Goal: Navigation & Orientation: Find specific page/section

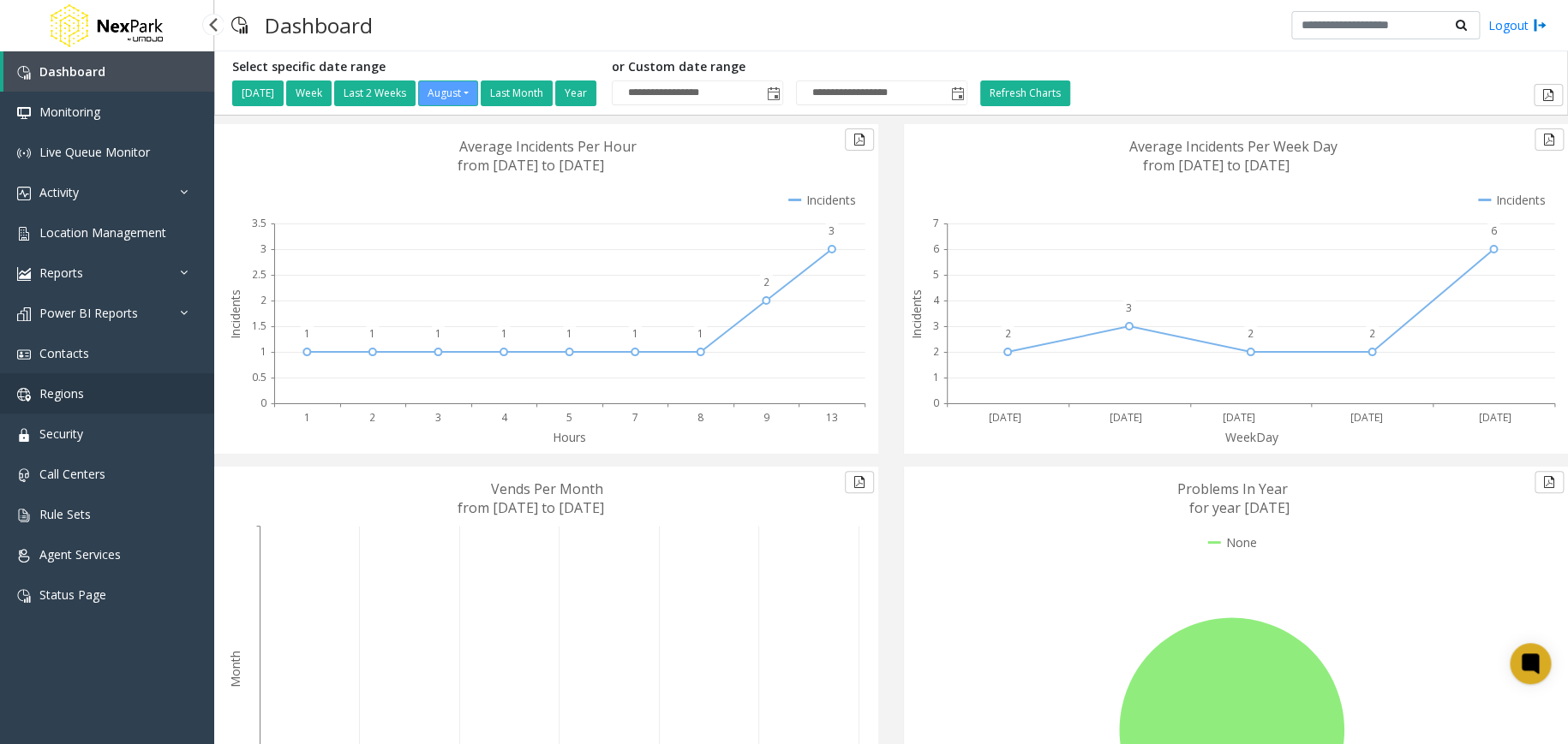
click at [182, 396] on link "Regions" at bounding box center [107, 393] width 214 height 40
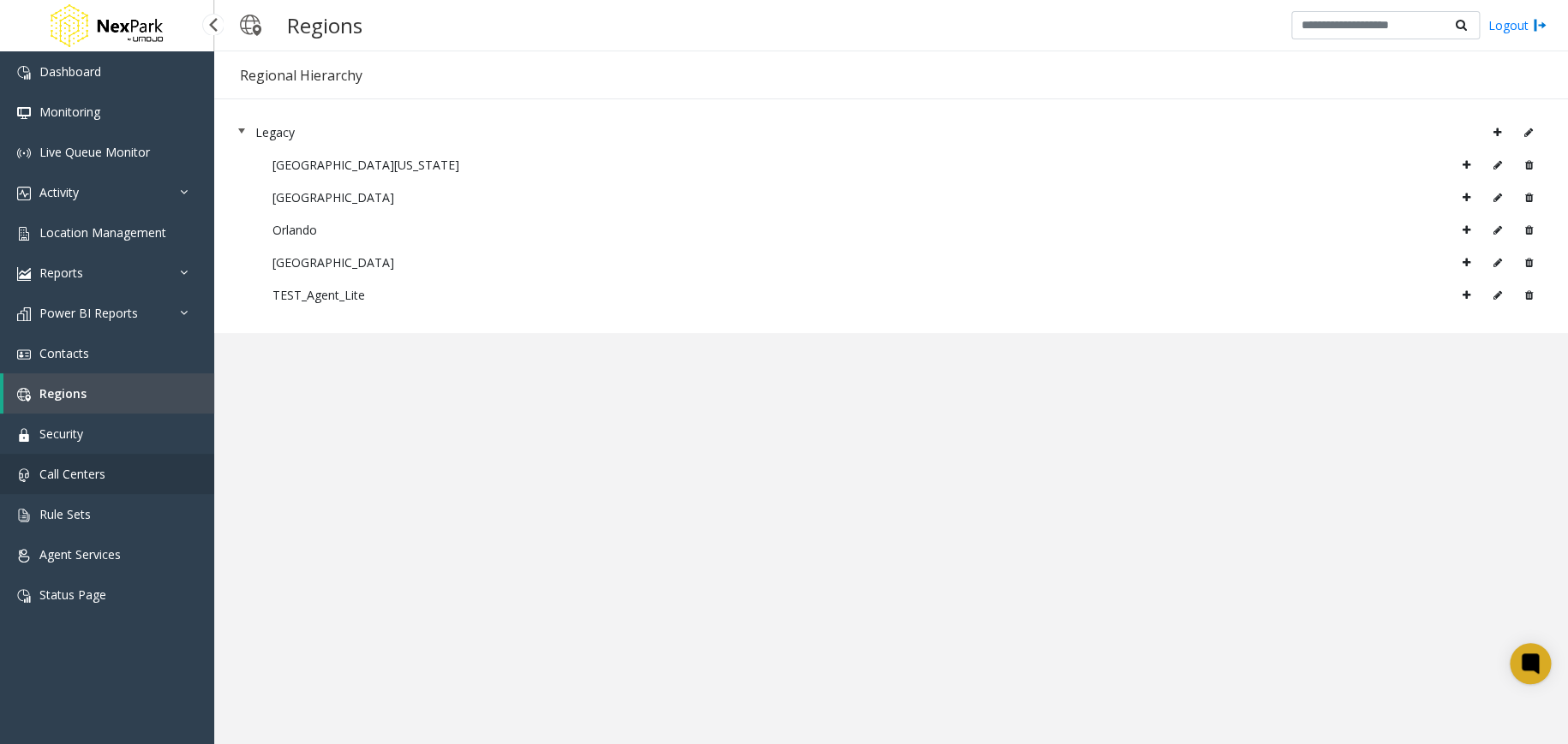
click at [141, 480] on link "Call Centers" at bounding box center [107, 474] width 214 height 40
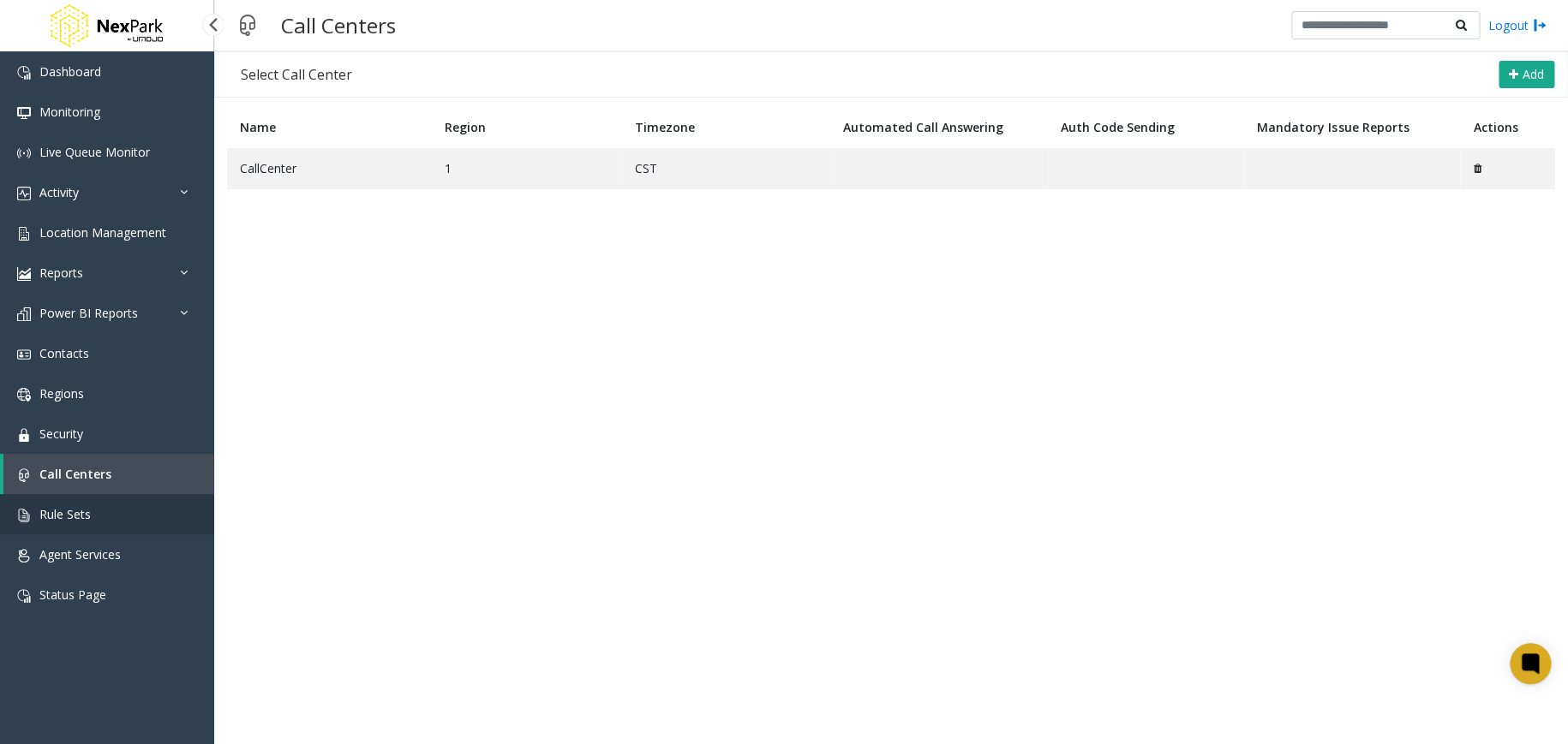
click at [141, 515] on link "Rule Sets" at bounding box center [107, 514] width 214 height 40
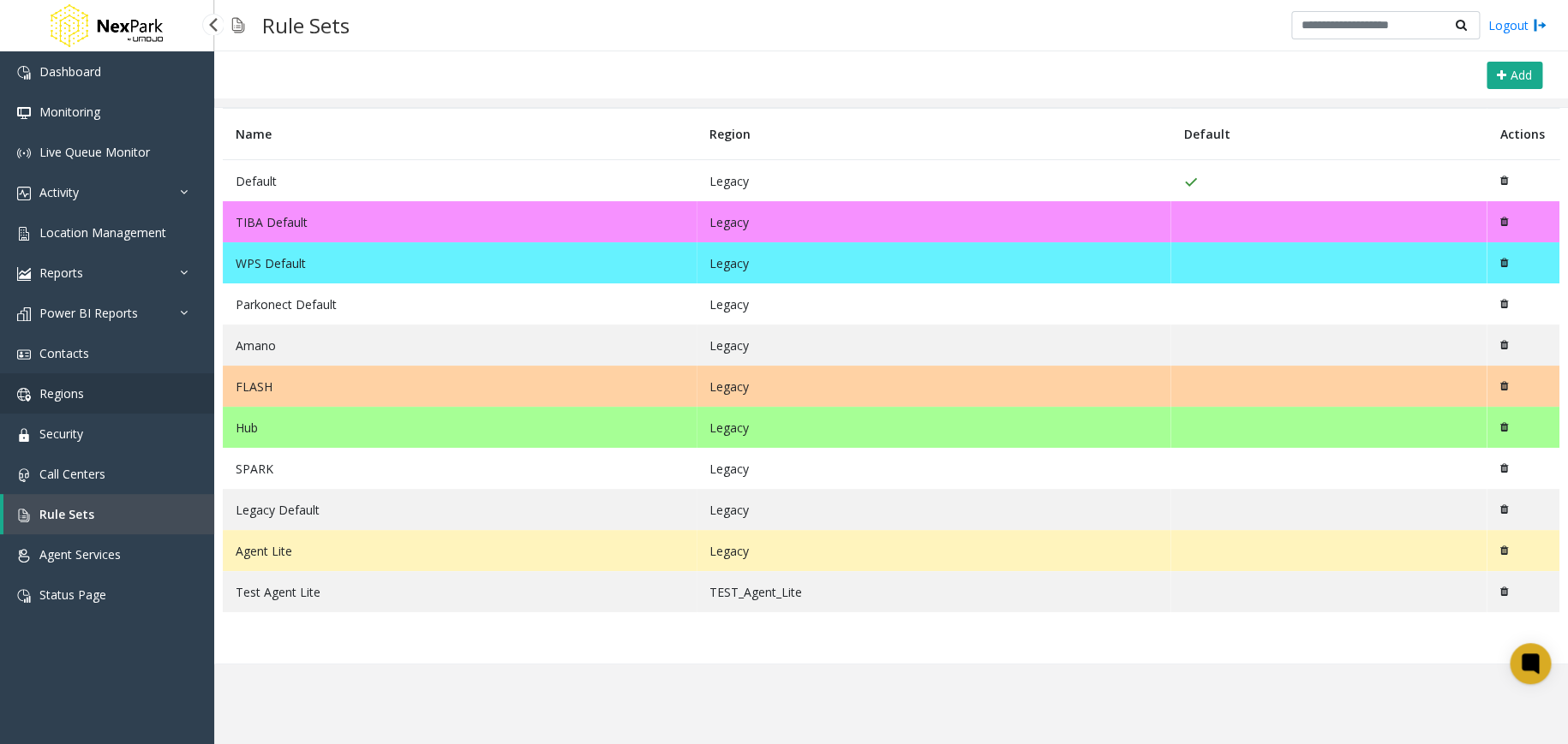
click at [121, 392] on link "Regions" at bounding box center [107, 393] width 214 height 40
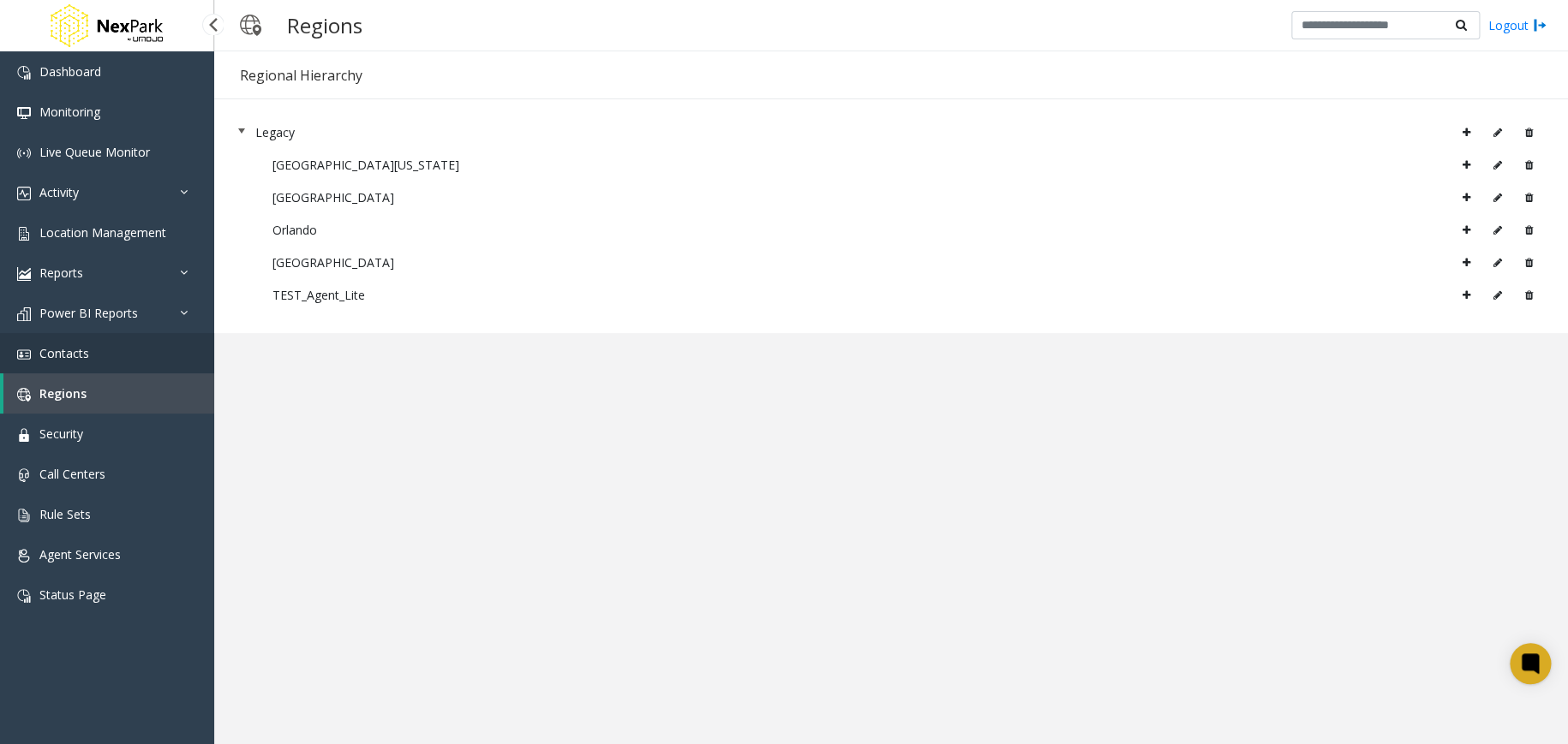
click at [125, 363] on link "Contacts" at bounding box center [107, 353] width 214 height 40
click at [130, 354] on link "Contacts" at bounding box center [107, 353] width 214 height 40
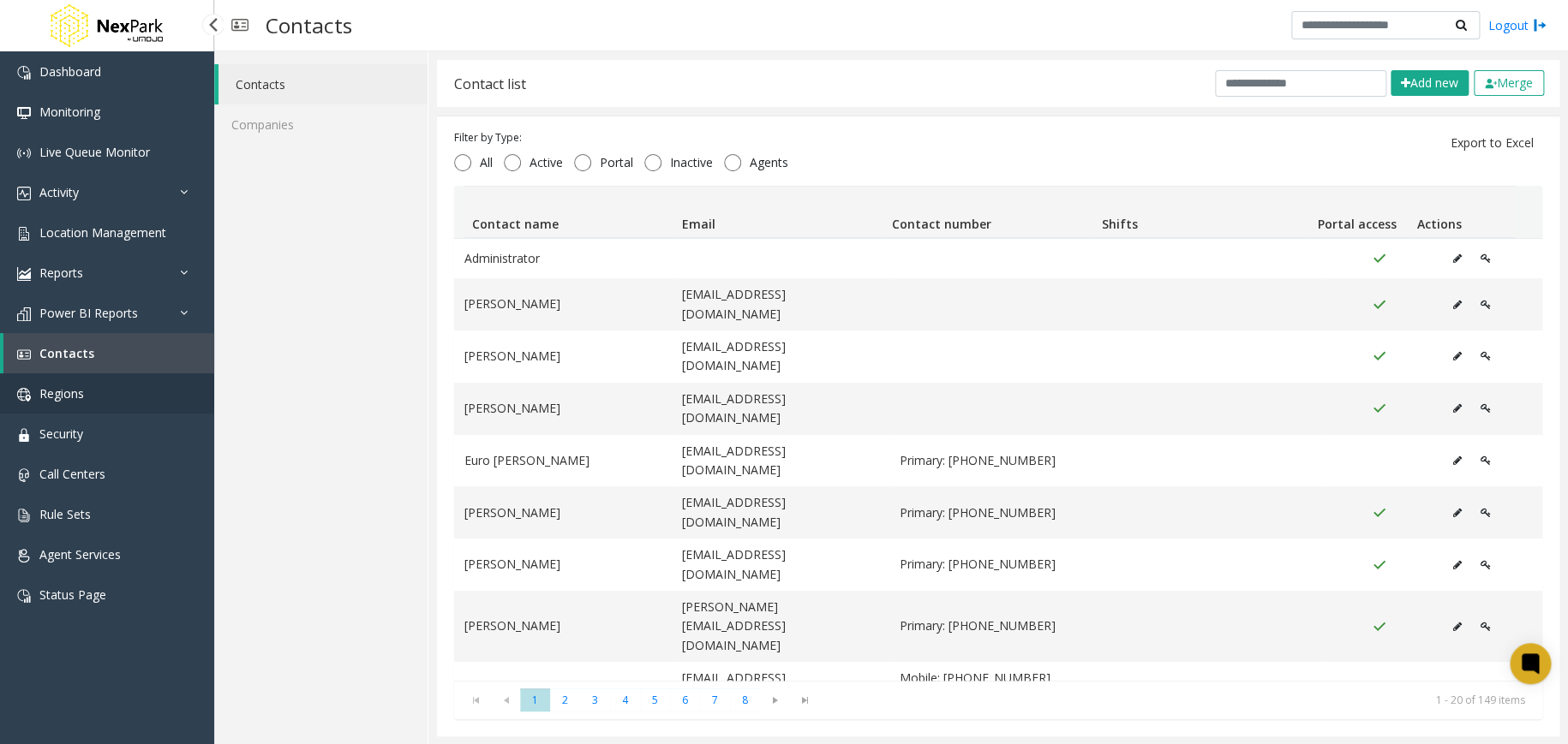
click at [95, 390] on link "Regions" at bounding box center [107, 393] width 214 height 40
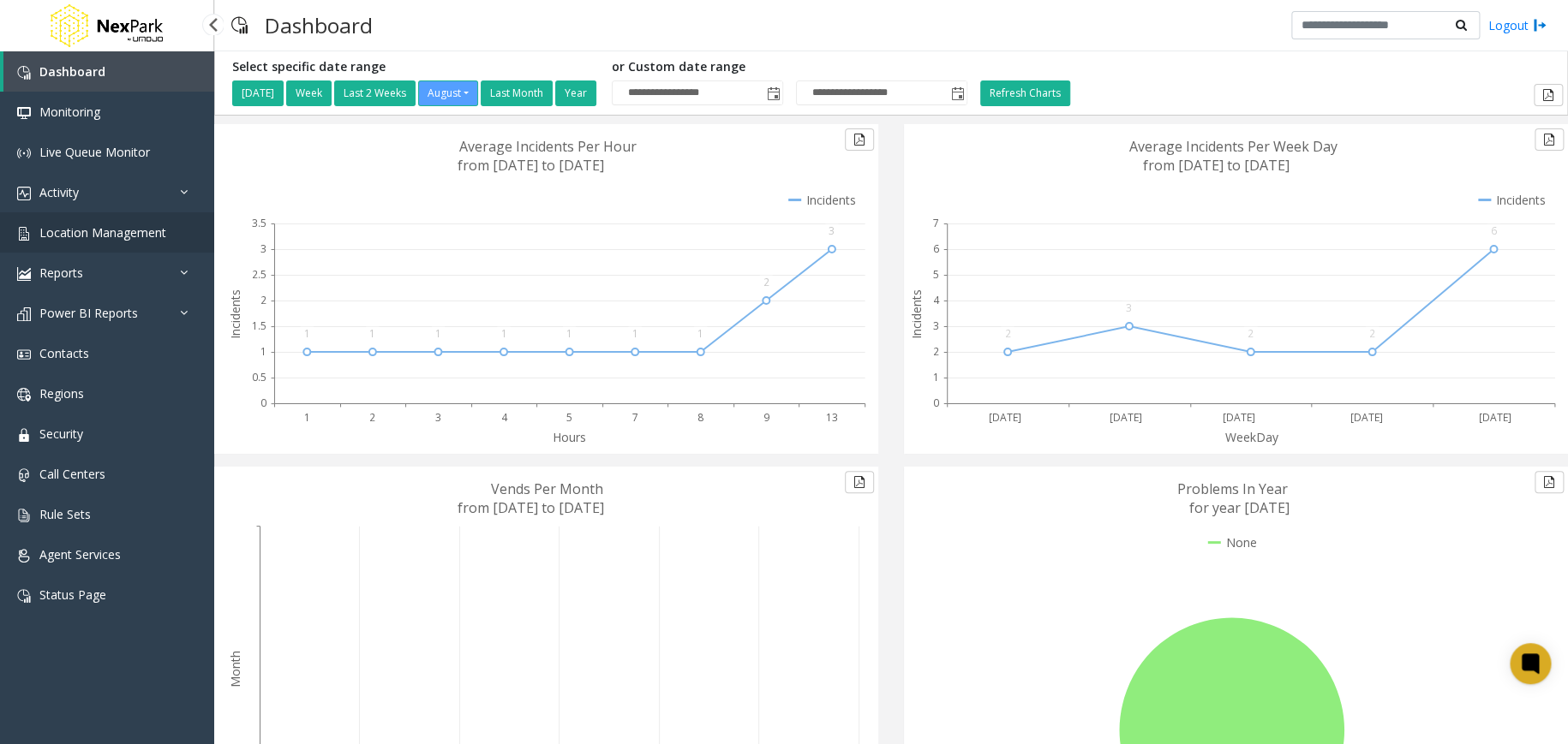
click at [166, 233] on link "Location Management" at bounding box center [107, 232] width 214 height 40
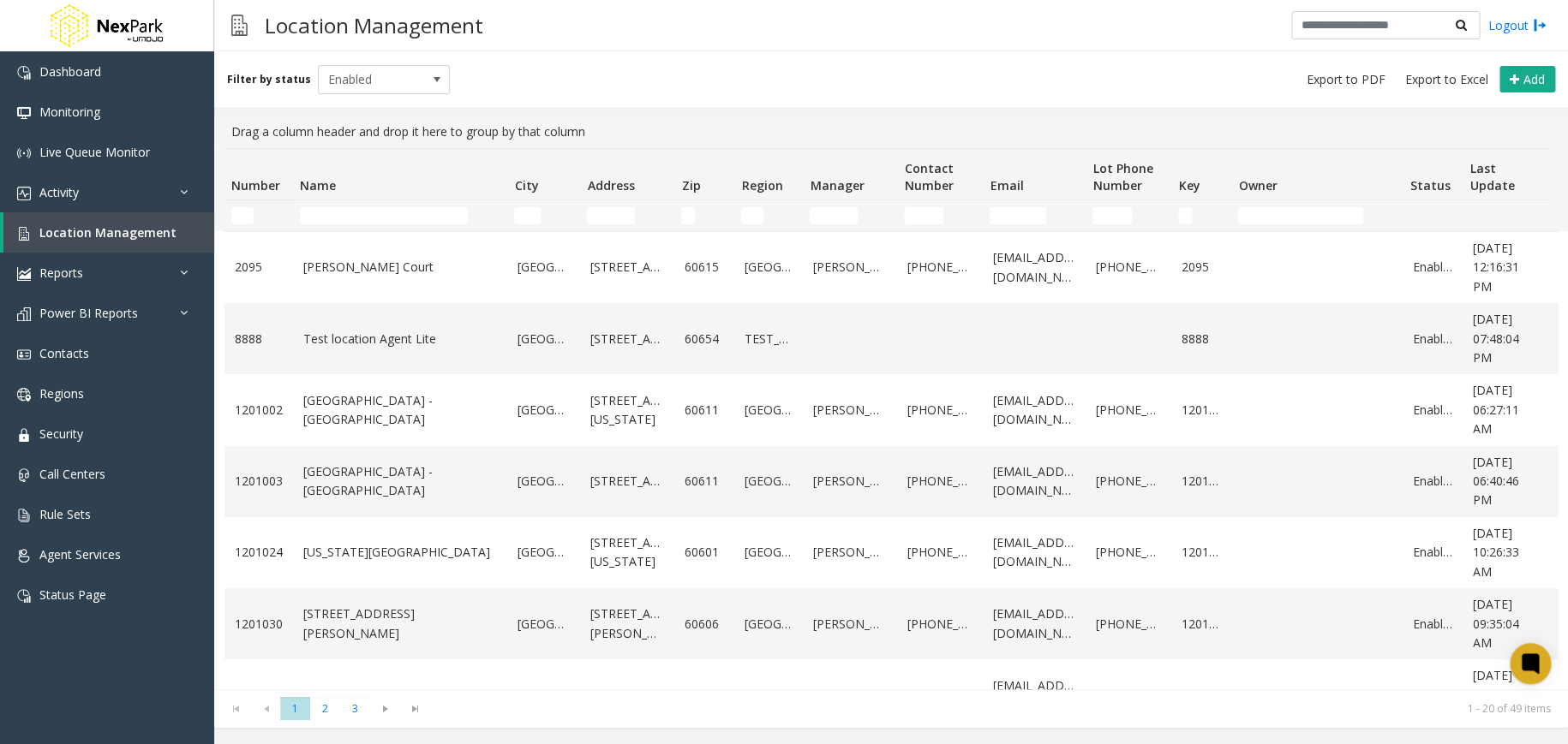
click at [388, 204] on td "Name Filter" at bounding box center [400, 215] width 214 height 31
click at [389, 218] on input "Name Filter" at bounding box center [384, 215] width 168 height 17
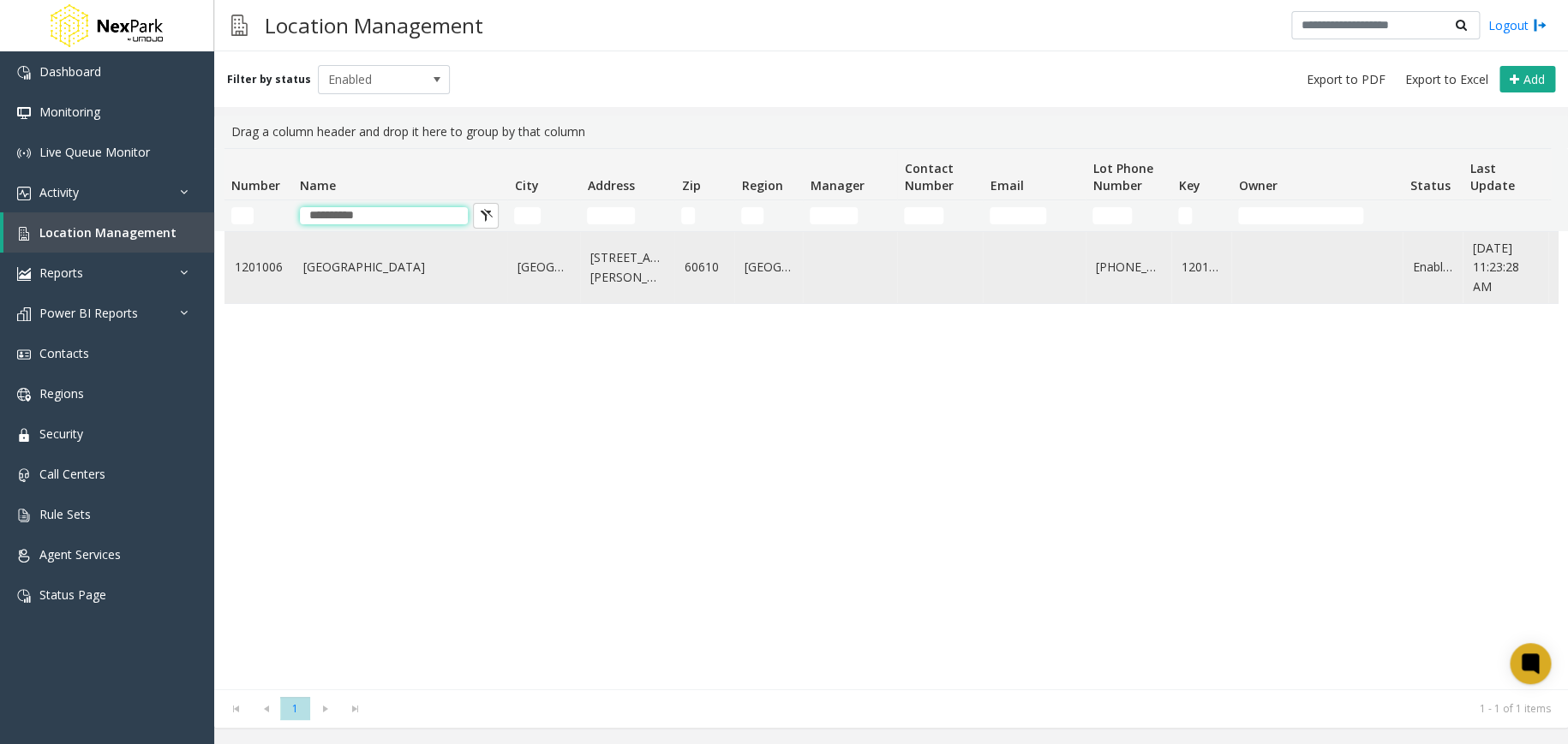
type input "**********"
click at [349, 273] on link "Gold Coast Galleria" at bounding box center [400, 267] width 194 height 19
